Goal: Find specific page/section: Find specific page/section

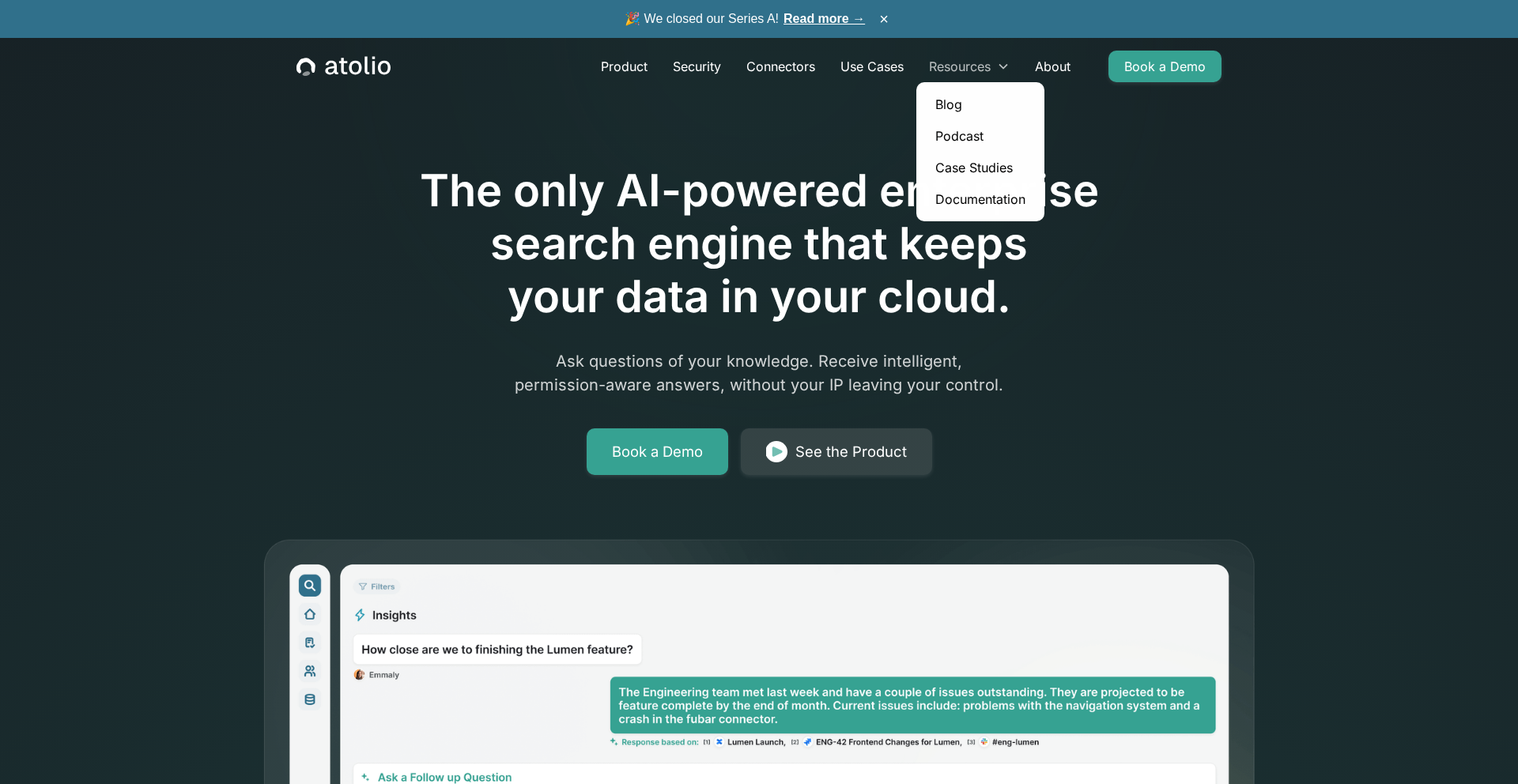
click at [971, 68] on div "Resources" at bounding box center [960, 66] width 62 height 19
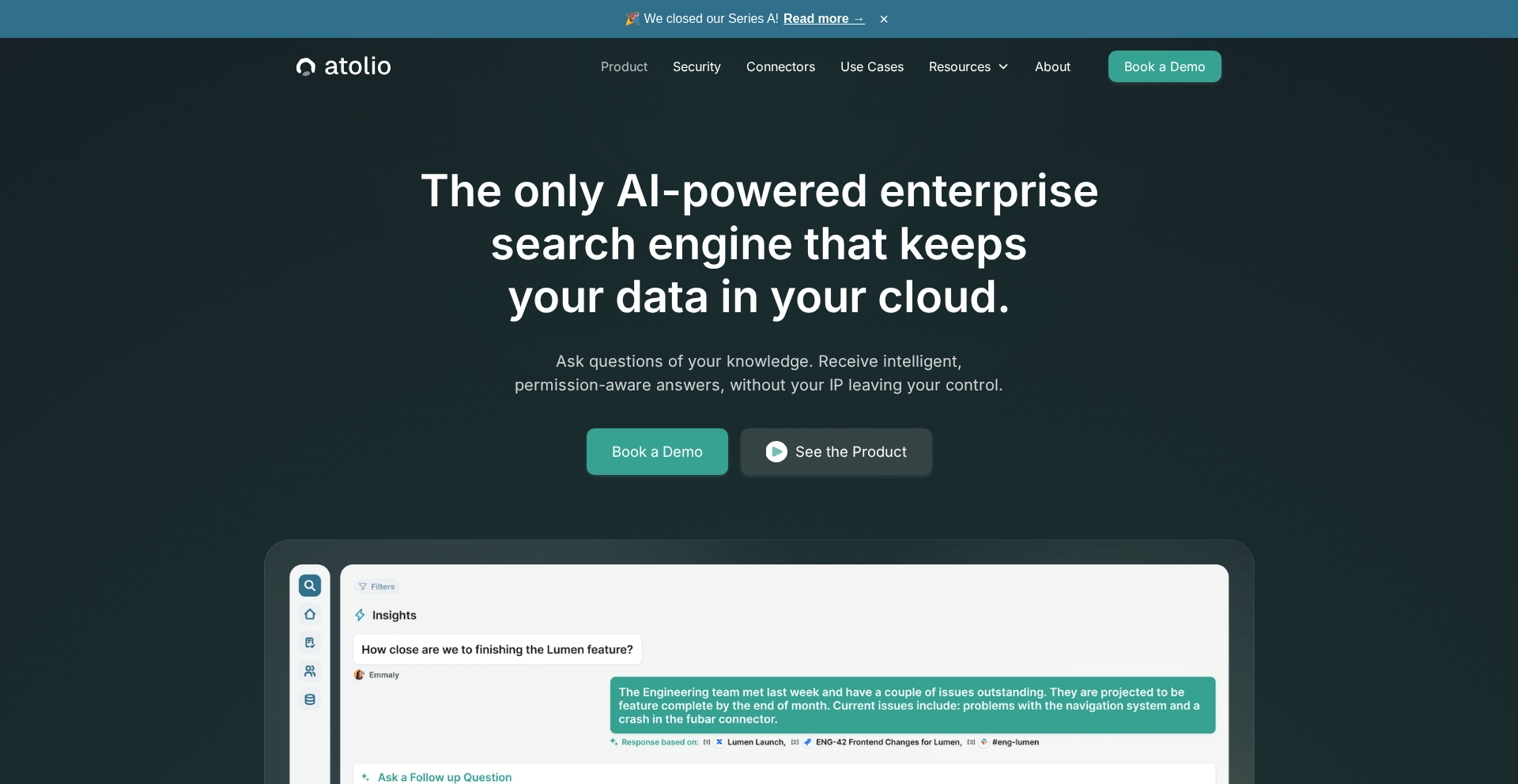
click at [635, 65] on link "Product" at bounding box center [624, 66] width 72 height 32
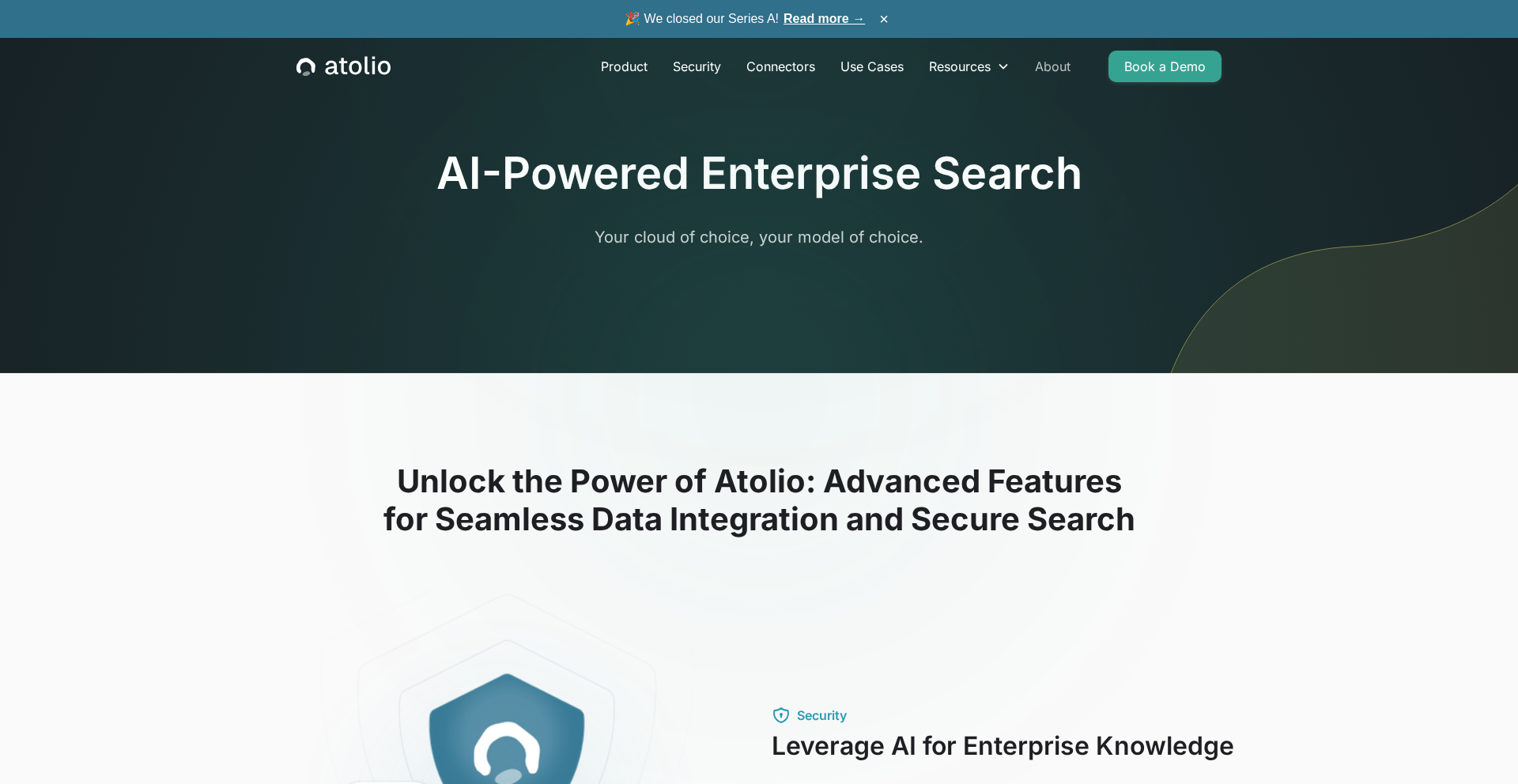
click at [1055, 70] on link "About" at bounding box center [1052, 66] width 61 height 32
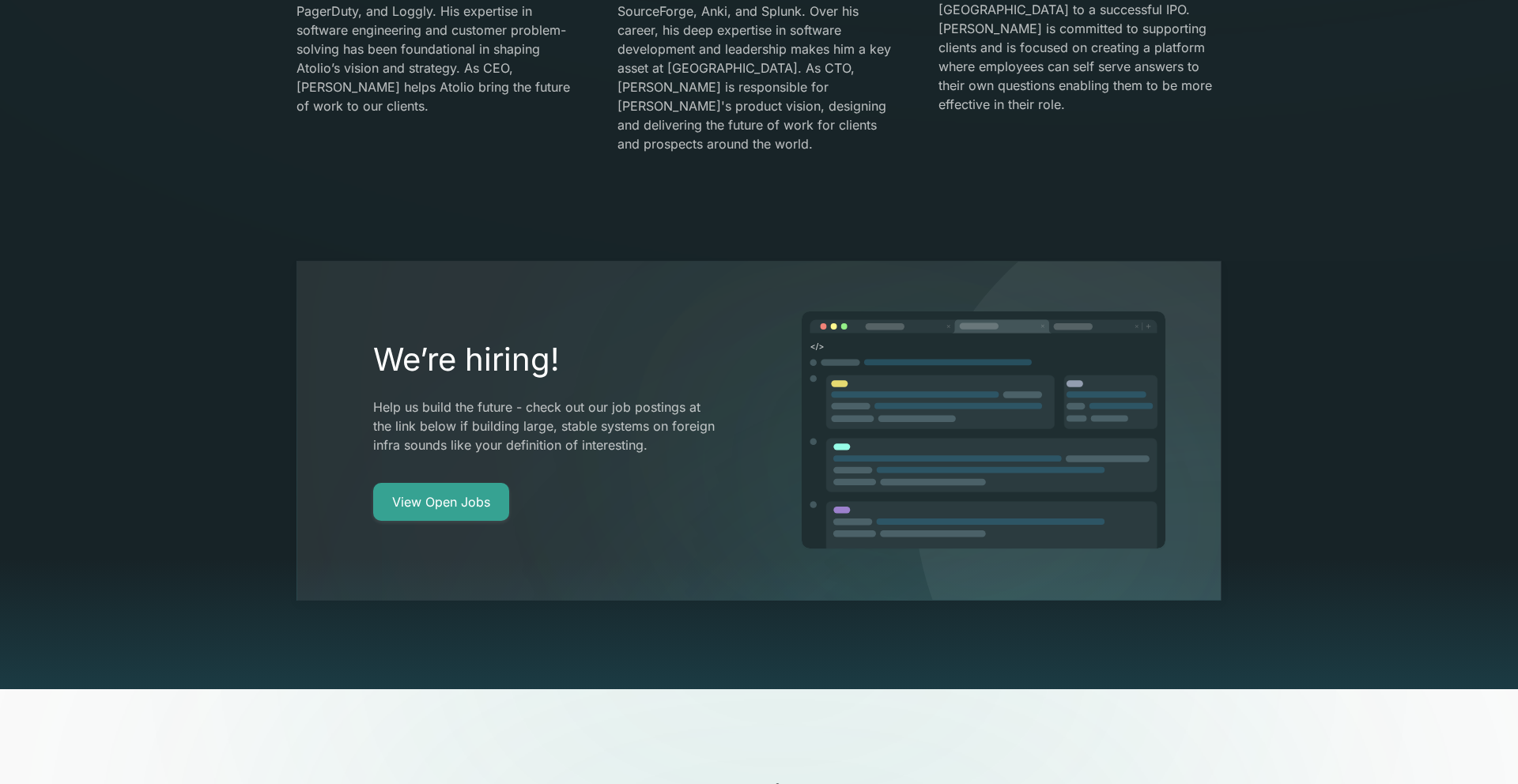
scroll to position [2969, 0]
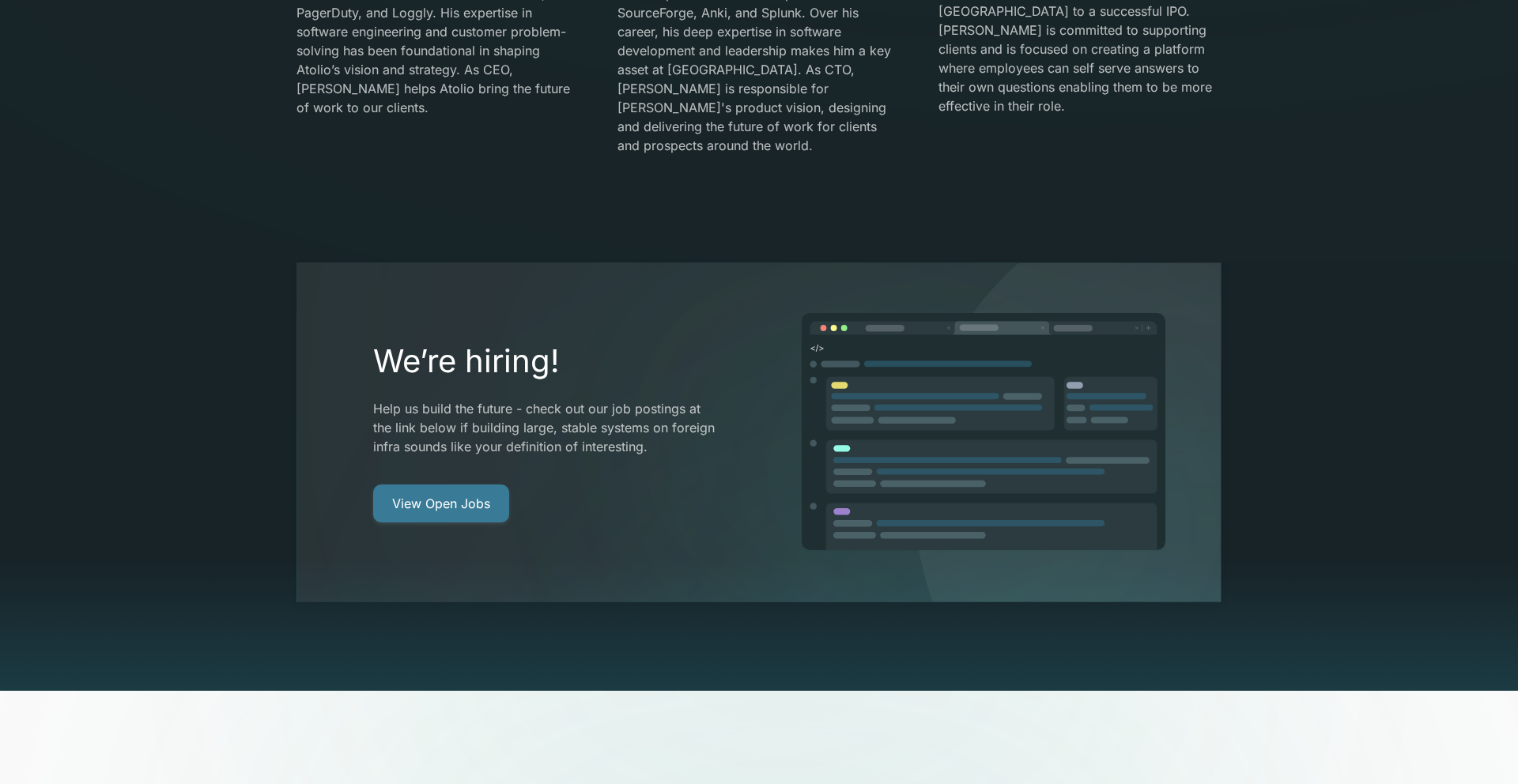
click at [422, 485] on link "View Open Jobs" at bounding box center [441, 503] width 136 height 38
